Goal: Task Accomplishment & Management: Manage account settings

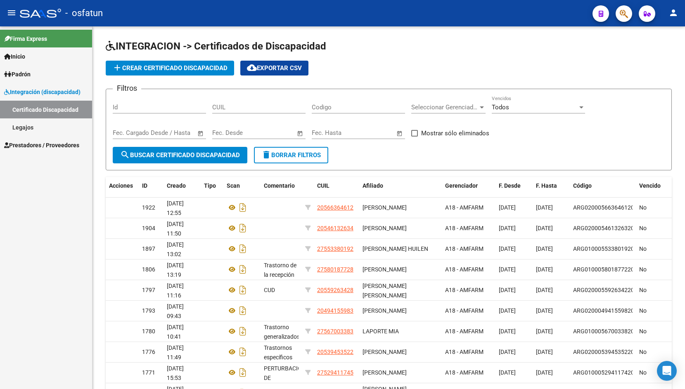
click at [12, 11] on mat-icon "menu" at bounding box center [12, 13] width 10 height 10
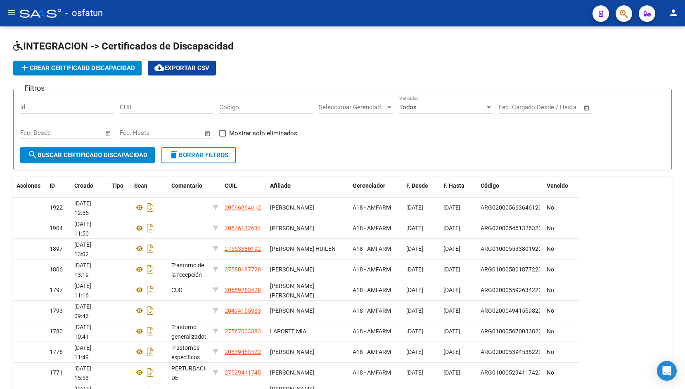
click at [31, 12] on div at bounding box center [40, 13] width 41 height 9
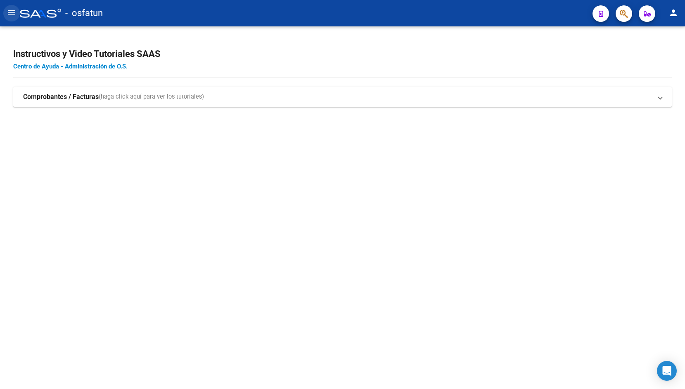
click at [6, 15] on button "menu" at bounding box center [11, 13] width 17 height 17
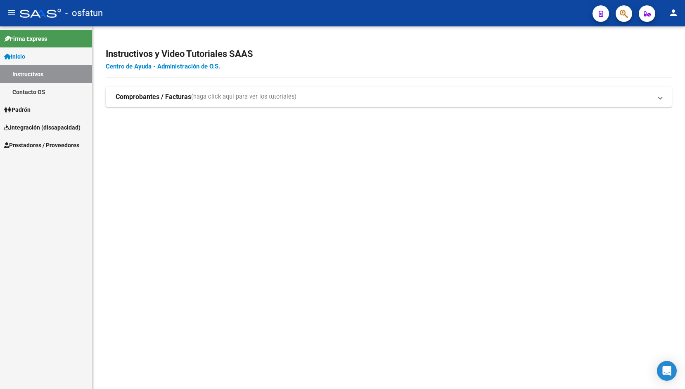
click at [39, 145] on span "Prestadores / Proveedores" at bounding box center [41, 145] width 75 height 9
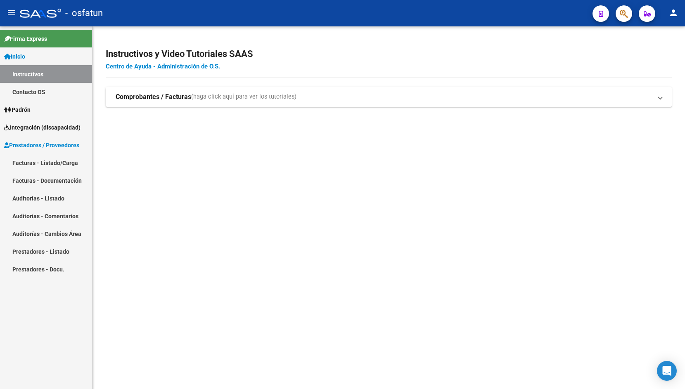
click at [41, 161] on link "Facturas - Listado/Carga" at bounding box center [46, 163] width 92 height 18
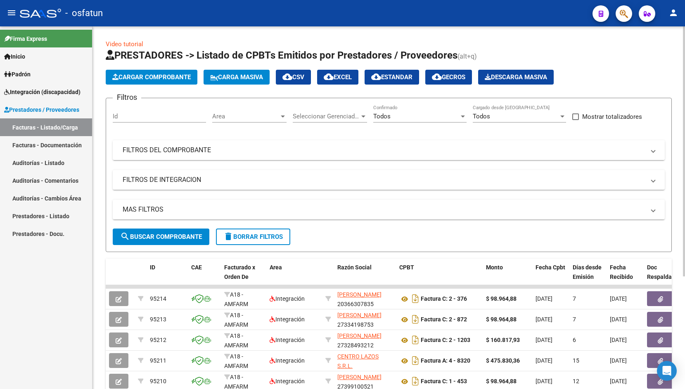
click at [221, 158] on mat-expansion-panel-header "FILTROS DEL COMPROBANTE" at bounding box center [389, 150] width 552 height 20
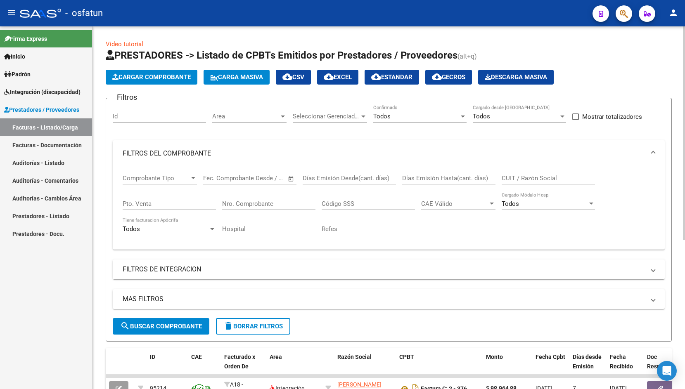
click at [270, 207] on input "Nro. Comprobante" at bounding box center [268, 203] width 93 height 7
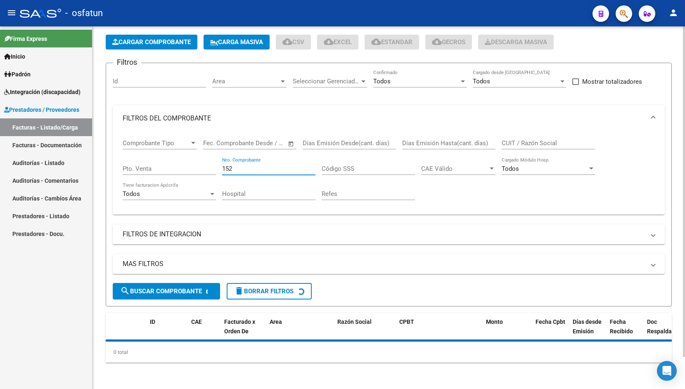
scroll to position [35, 0]
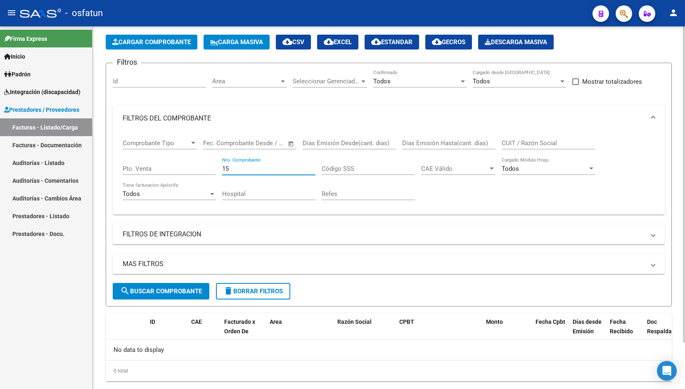
type input "1"
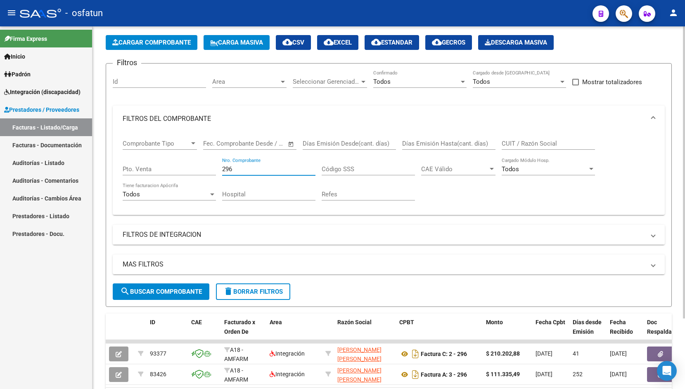
scroll to position [87, 0]
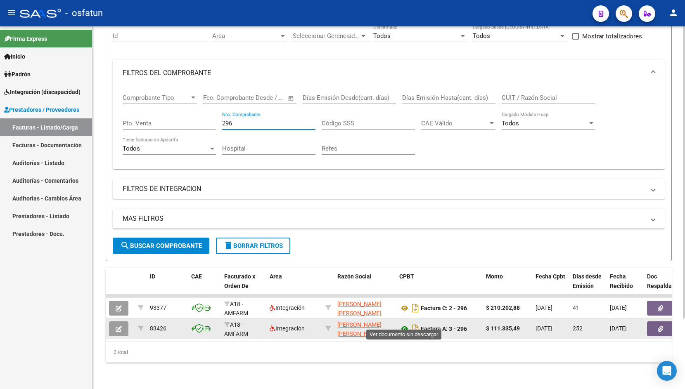
type input "296"
click at [402, 324] on icon at bounding box center [404, 329] width 11 height 10
